Goal: Communication & Community: Answer question/provide support

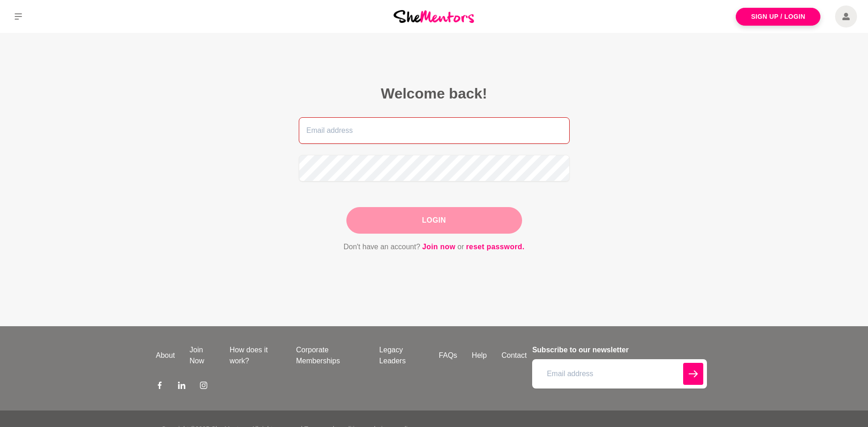
type input "[PERSON_NAME][EMAIL_ADDRESS][PERSON_NAME][DOMAIN_NAME]"
click at [393, 227] on div "Login" at bounding box center [434, 220] width 176 height 27
click at [436, 221] on button "Login" at bounding box center [434, 220] width 176 height 27
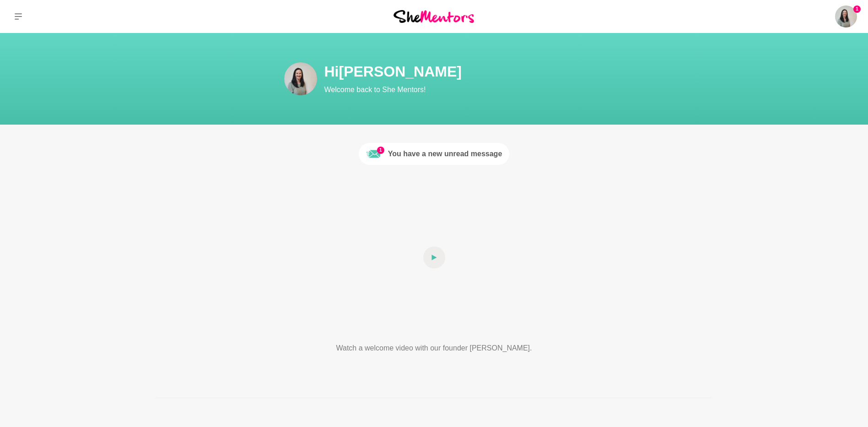
click at [467, 154] on div "You have a new unread message" at bounding box center [445, 153] width 114 height 11
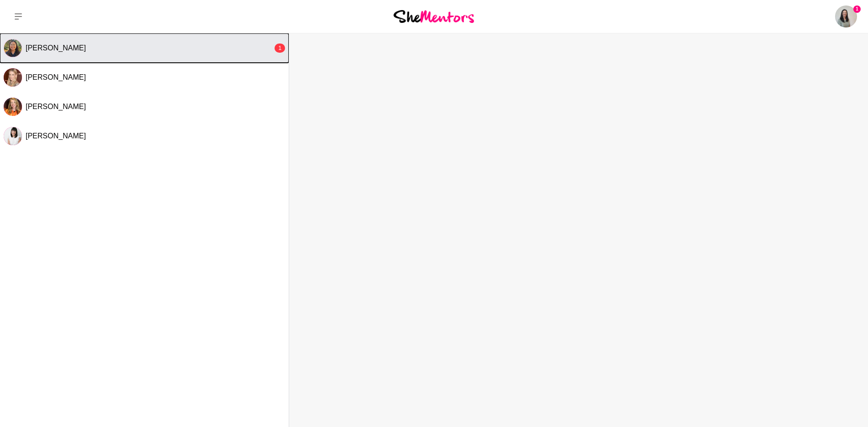
click at [261, 49] on div "Annie Reyes" at bounding box center [149, 47] width 247 height 9
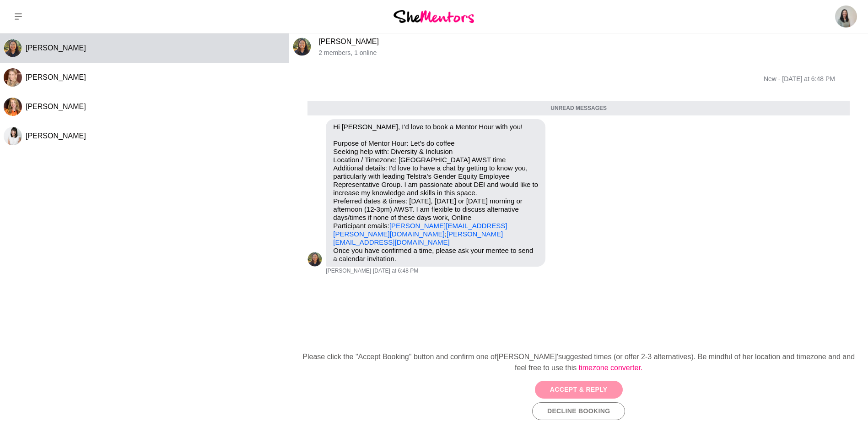
click at [580, 384] on button "Accept & Reply" at bounding box center [579, 389] width 88 height 18
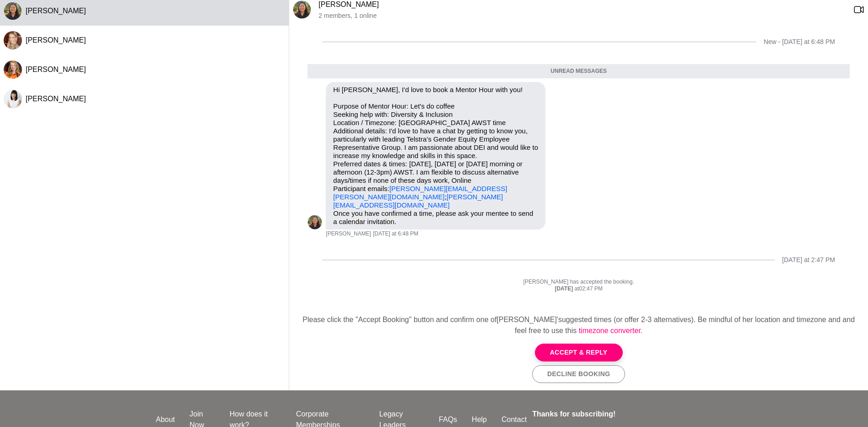
scroll to position [92, 0]
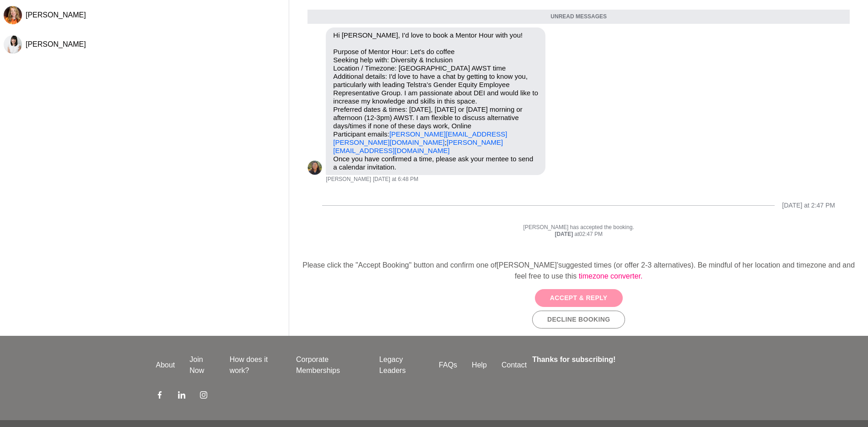
click at [566, 298] on button "Accept & Reply" at bounding box center [579, 298] width 88 height 18
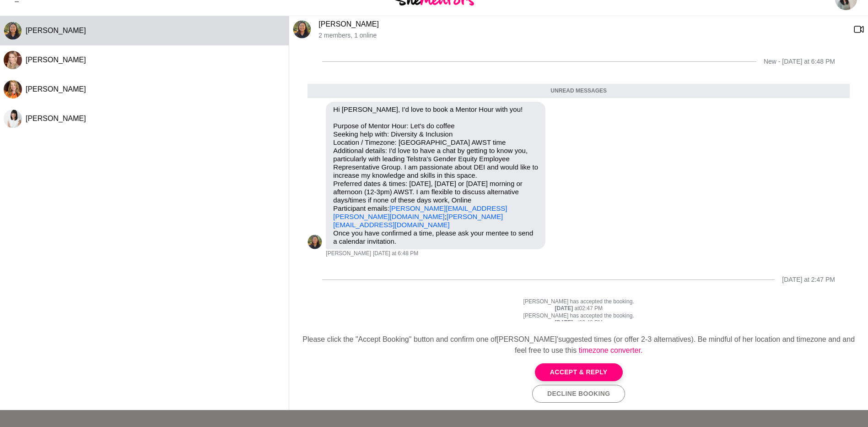
scroll to position [46, 0]
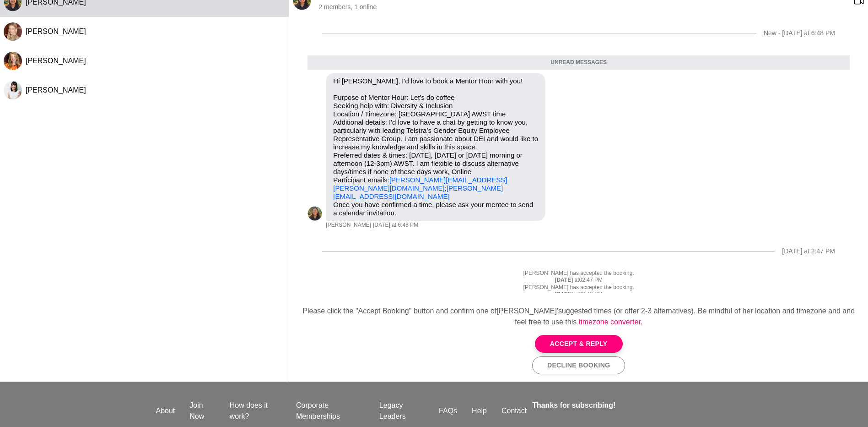
click at [579, 270] on p "Fiona Spink has accepted the booking." at bounding box center [579, 273] width 542 height 7
click at [620, 291] on div "Friday at 02:48 PM" at bounding box center [579, 294] width 542 height 7
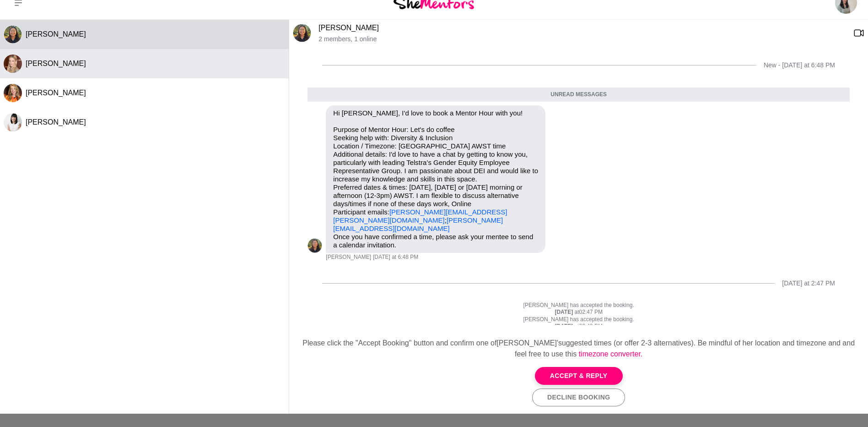
scroll to position [0, 0]
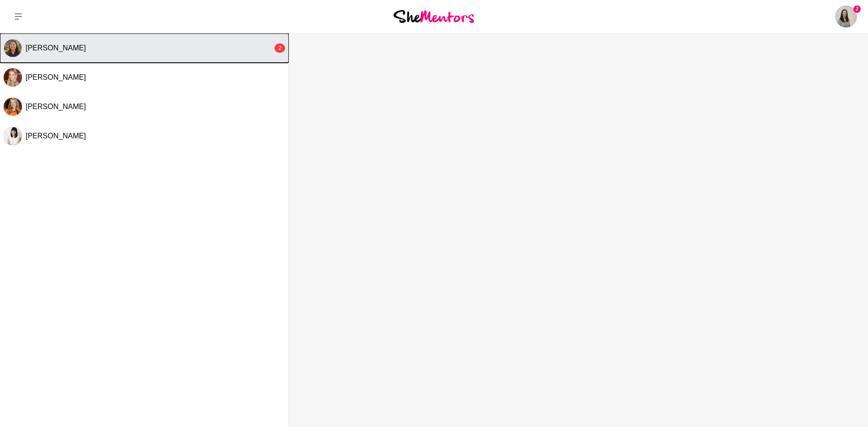
click at [131, 46] on div "Annie Reyes" at bounding box center [149, 47] width 247 height 9
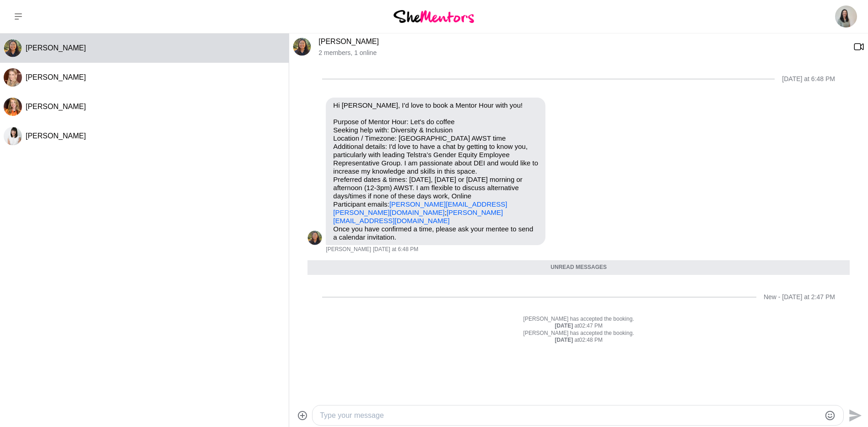
click at [387, 414] on textarea "Type your message" at bounding box center [570, 415] width 501 height 11
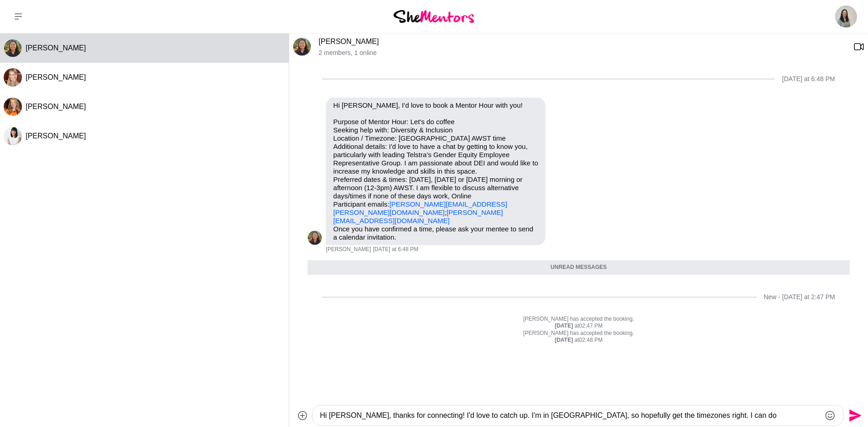
click at [703, 413] on textarea "Hi Annie, thanks for connecting! I'd love to catch up. I'm in Brisbane, so hope…" at bounding box center [570, 415] width 501 height 11
click at [733, 415] on textarea "Hi Annie, thanks for connecting! I'd love to catch up. I'm in Brisbane, so hope…" at bounding box center [570, 415] width 501 height 11
click at [762, 416] on textarea "Hi Annie, thanks for connecting! I'd love to catch up. I'm in Brisbane, so hope…" at bounding box center [570, 415] width 501 height 11
drag, startPoint x: 758, startPoint y: 417, endPoint x: 729, endPoint y: 415, distance: 28.9
click at [729, 415] on textarea "Hi Annie, thanks for connecting! I'd love to catch up. I'm in Brisbane, so hope…" at bounding box center [570, 415] width 501 height 11
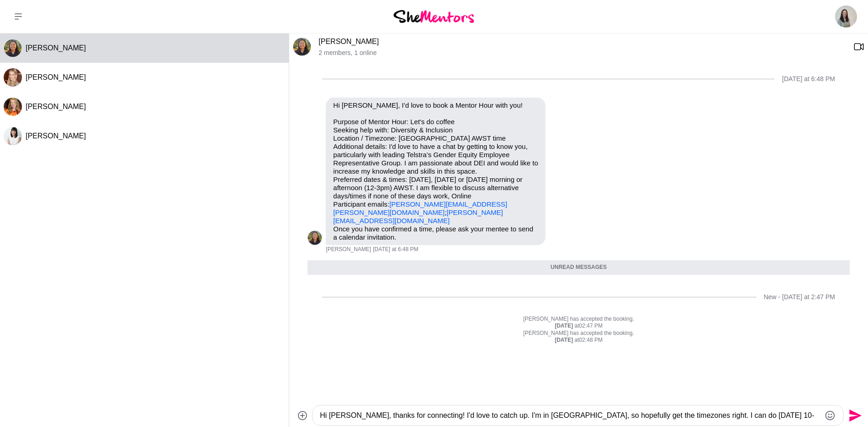
click at [775, 413] on textarea "Hi Annie, thanks for connecting! I'd love to catch up. I'm in Brisbane, so hope…" at bounding box center [570, 415] width 501 height 11
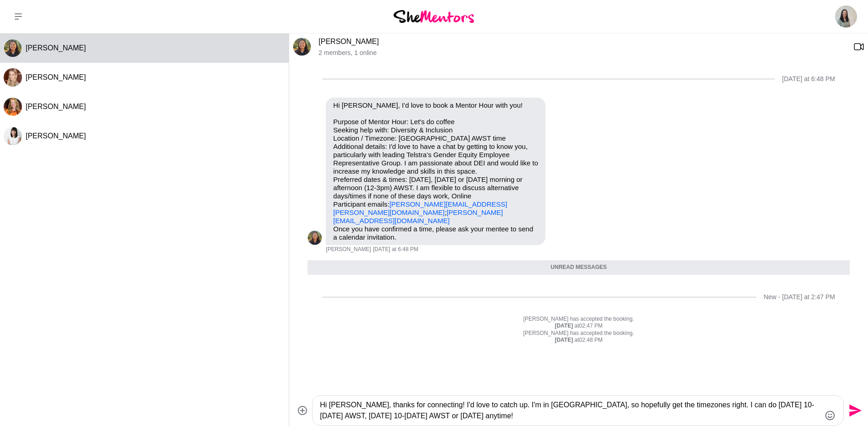
type textarea "Hi Annie, thanks for connecting! I'd love to catch up. I'm in Brisbane, so hope…"
click at [858, 411] on icon "Send" at bounding box center [856, 410] width 12 height 12
